Goal: Register for event/course

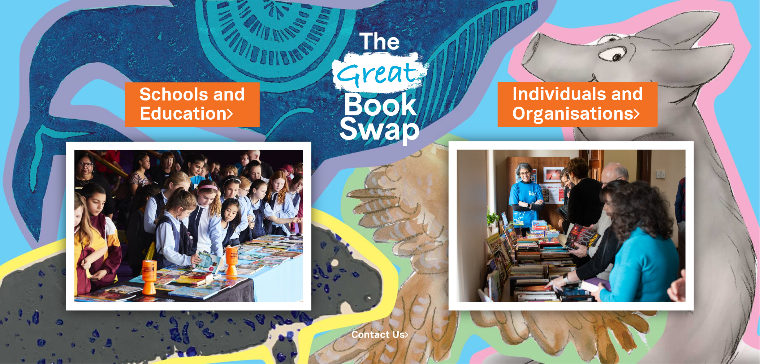
click at [553, 243] on img at bounding box center [571, 225] width 245 height 169
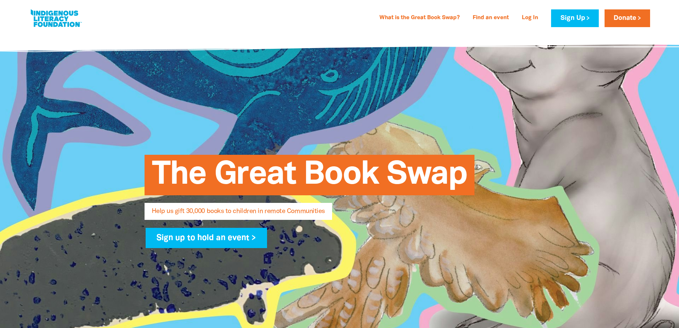
select select "AU"
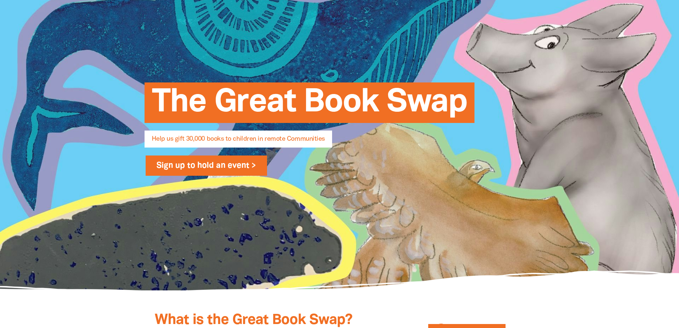
click at [197, 162] on link "Sign up to hold an event >" at bounding box center [207, 165] width 122 height 20
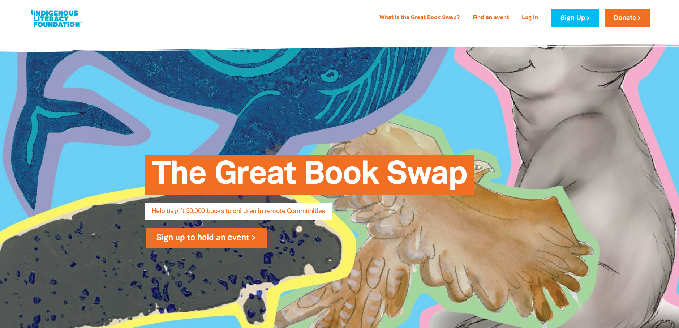
select select "AU"
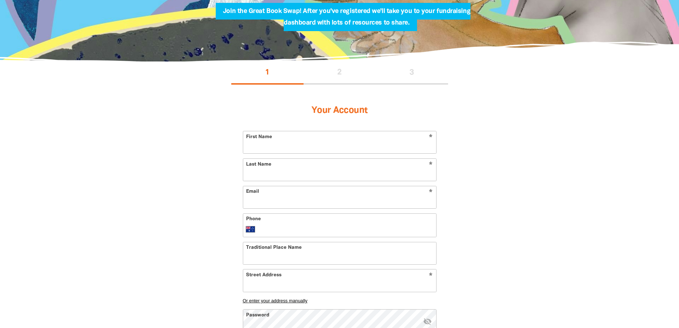
scroll to position [108, 0]
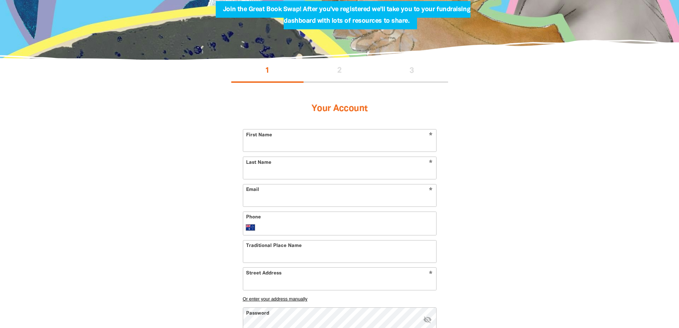
click at [306, 144] on input "First Name" at bounding box center [339, 140] width 193 height 22
type input "[PERSON_NAME]"
click at [322, 170] on input "Last Name" at bounding box center [339, 168] width 193 height 22
type input "manera"
click at [310, 202] on input "Email" at bounding box center [339, 195] width 193 height 22
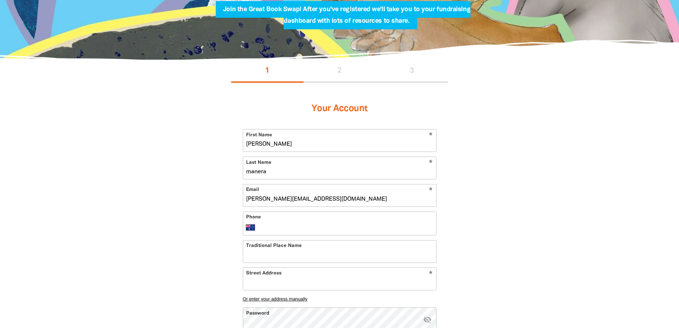
type input "[PERSON_NAME][EMAIL_ADDRESS][DOMAIN_NAME]"
click at [308, 225] on input "Phone" at bounding box center [347, 227] width 172 height 9
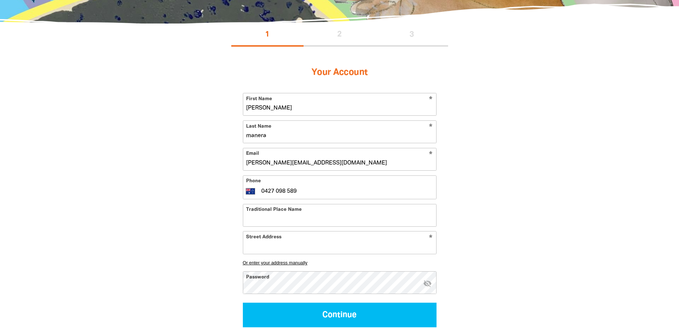
type input "0427 098 589"
click at [334, 212] on input "Traditional Place Name" at bounding box center [339, 215] width 193 height 22
type input "Kaurna"
click at [318, 243] on input "Street Address" at bounding box center [339, 242] width 193 height 22
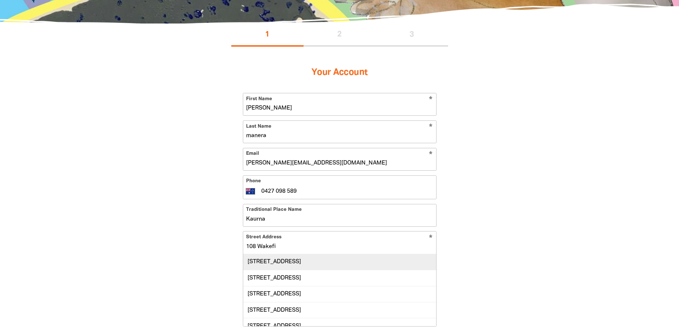
click at [333, 257] on div "[STREET_ADDRESS]" at bounding box center [339, 262] width 193 height 16
type input "[STREET_ADDRESS]"
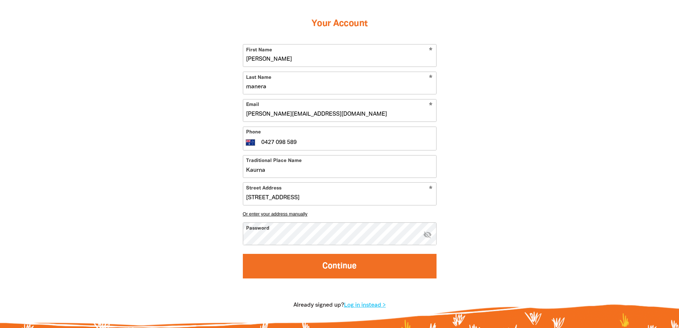
scroll to position [181, 0]
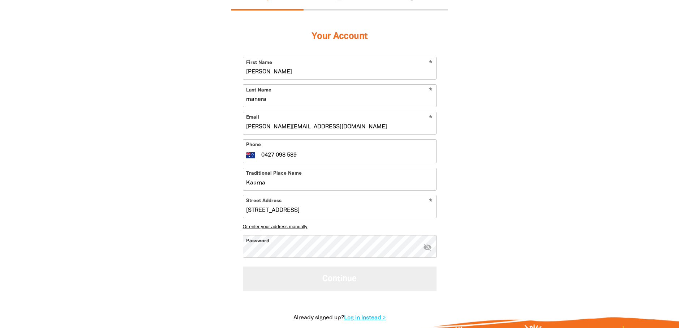
click at [291, 275] on button "Continue" at bounding box center [340, 278] width 194 height 24
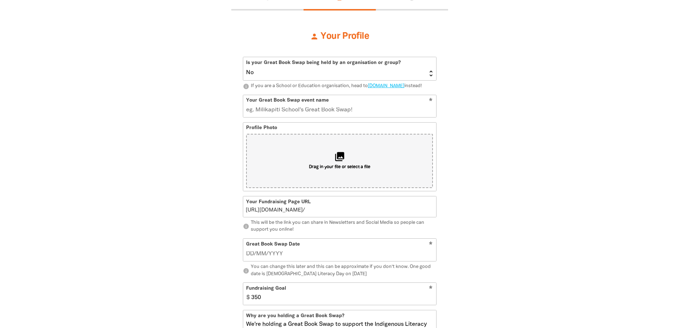
scroll to position [158, 0]
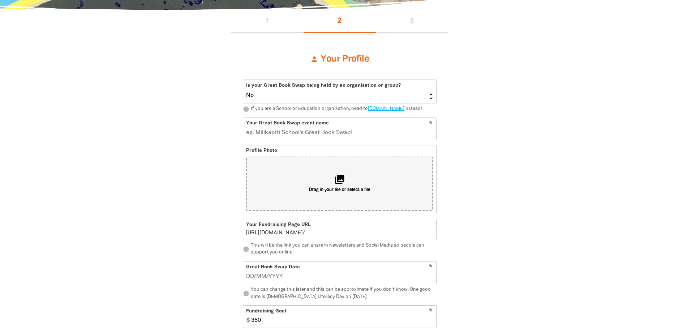
click at [431, 95] on select "Yes No" at bounding box center [339, 91] width 193 height 23
select select "Yes"
click at [243, 80] on select "Yes No" at bounding box center [339, 91] width 193 height 23
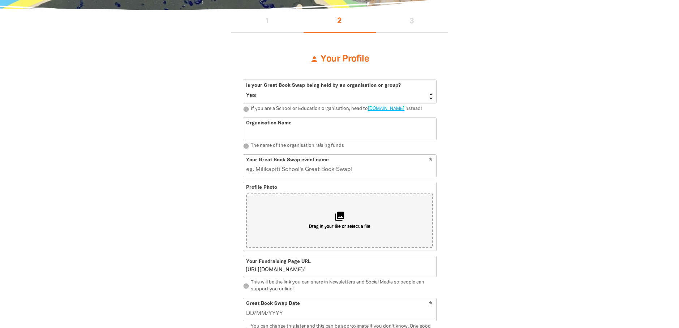
click at [263, 138] on input "Organisation Name" at bounding box center [339, 129] width 193 height 22
type input "Department of Employment and Workplace Relations"
click at [370, 176] on input "Your Great Book Swap event name" at bounding box center [339, 166] width 193 height 22
type input "Ind"
type input "i"
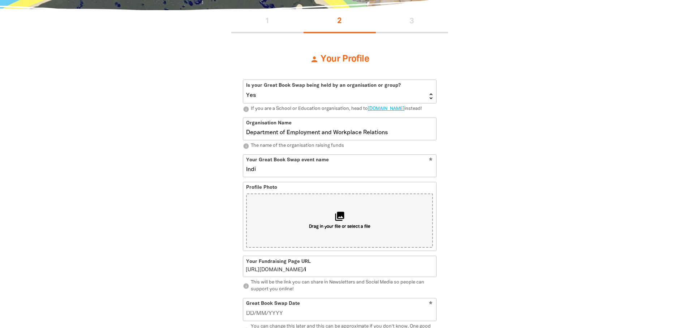
type input "[PERSON_NAME]"
type input "ind"
type input "Indigenou"
type input "indigenou"
type input "Indigenous Business is E"
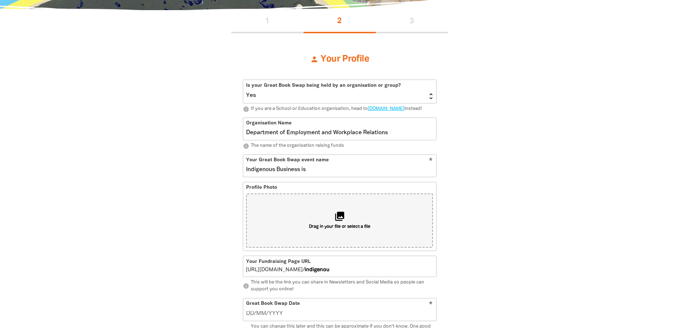
type input "indigenousbusinessis"
type input "Indigenous Business is Ever"
type input "indigenousbusinessisever"
type input "Indigenous Business is Everyone'"
type input "indigenousbusinessiseveryone"
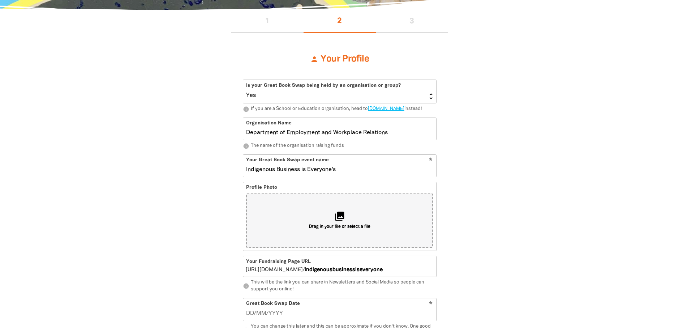
type input "Indigenous Business is Everyone's B"
type input "indigenousbusinessiseveryones"
type input "Indigenous Business is Everyone's Business SA"
type input "indigenousbusinessiseveryonesbusinesssa"
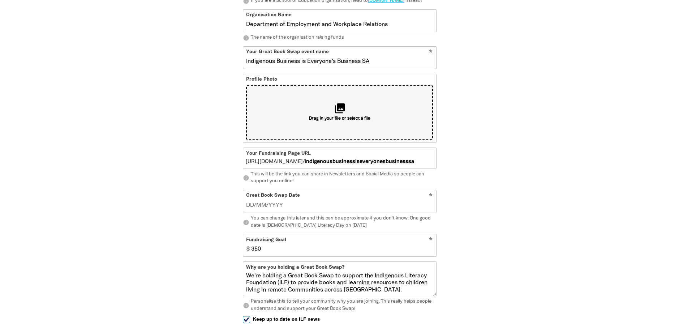
scroll to position [266, 0]
type input "Indigenous Business is Everyone's Business SA"
click at [293, 209] on input "__/__/____" at bounding box center [339, 205] width 187 height 8
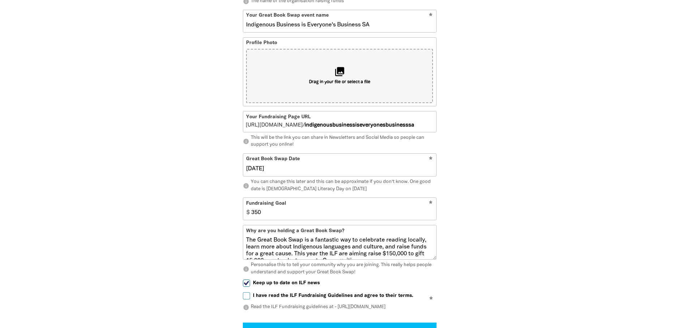
scroll to position [0, 0]
type input "[DATE]"
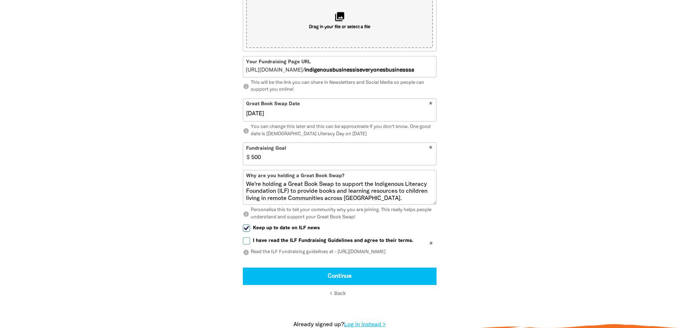
scroll to position [375, 0]
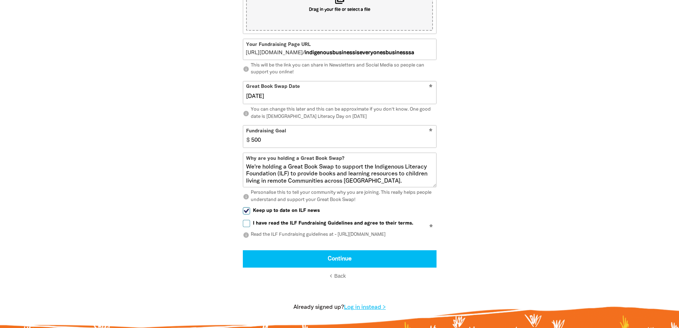
type input "500"
click at [245, 227] on input "I have read the ILF Fundraising Guidelines and agree to their terms." at bounding box center [246, 223] width 7 height 7
checkbox input "true"
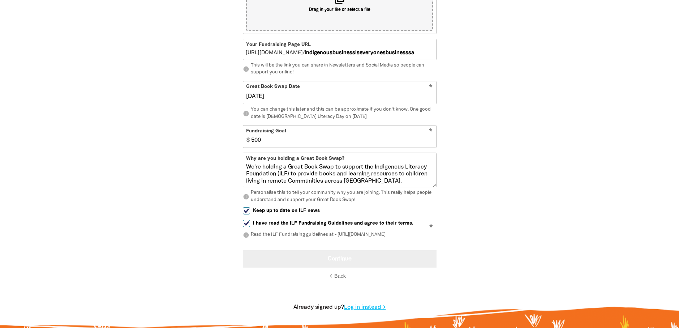
click at [340, 264] on button "Continue" at bounding box center [340, 258] width 194 height 17
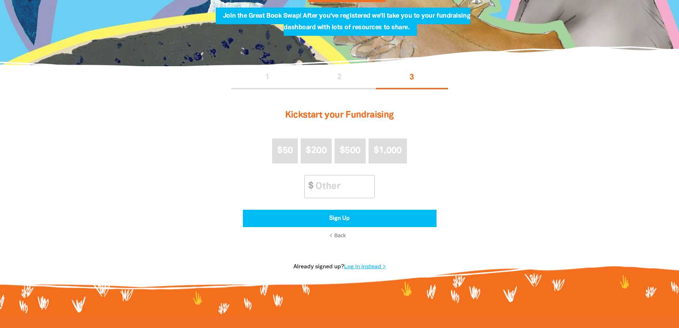
scroll to position [96, 0]
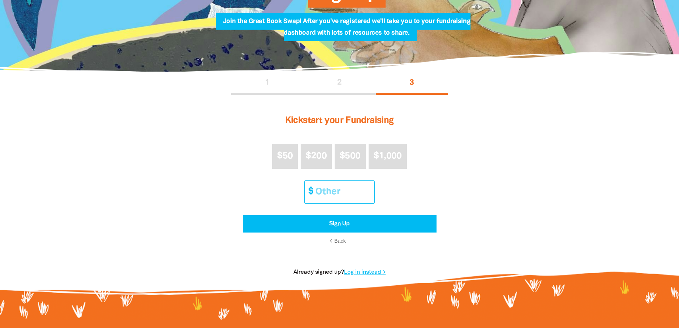
click at [326, 190] on input "Other Amount" at bounding box center [342, 192] width 64 height 22
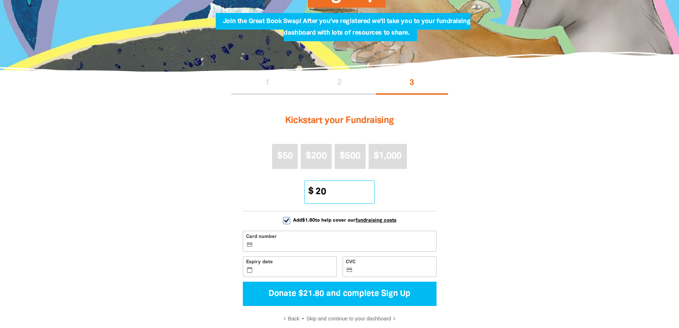
type input "20"
click at [382, 276] on label "CVC credit_card" at bounding box center [390, 266] width 94 height 21
click at [382, 267] on input "CVC credit_card" at bounding box center [393, 267] width 78 height 0
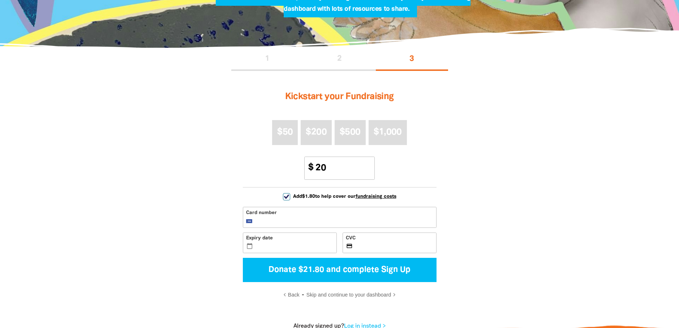
scroll to position [133, 0]
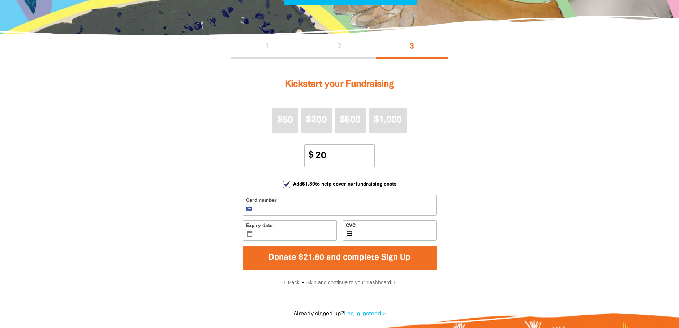
click at [355, 258] on button "Donate $21.80 and complete Sign Up" at bounding box center [340, 257] width 194 height 24
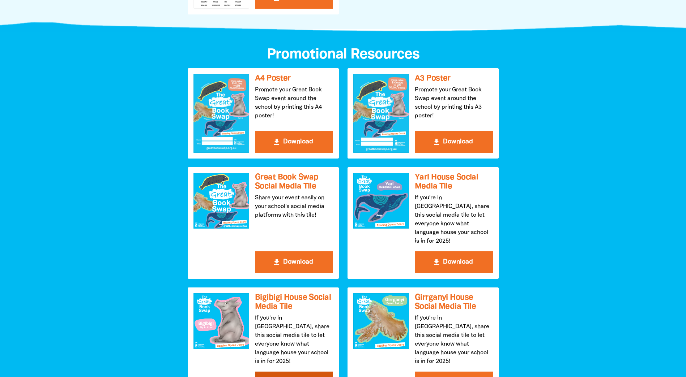
scroll to position [723, 0]
